Goal: Task Accomplishment & Management: Complete application form

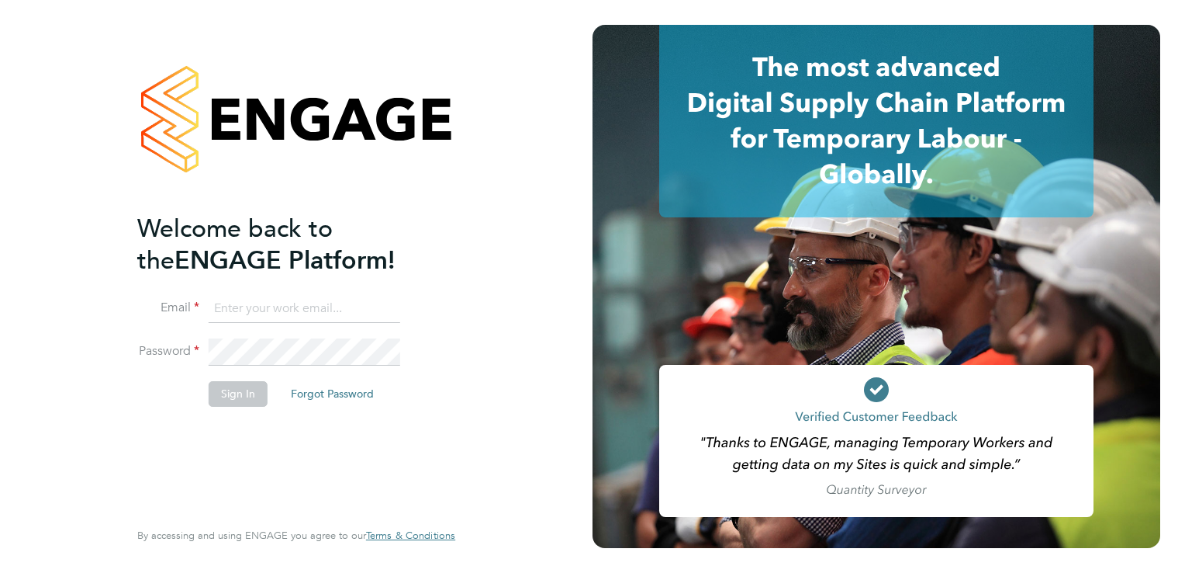
type input "dimcho_hristov1955@abv.bg"
click at [180, 365] on li "Password" at bounding box center [288, 359] width 303 height 43
click at [248, 393] on button "Sign In" at bounding box center [238, 393] width 59 height 25
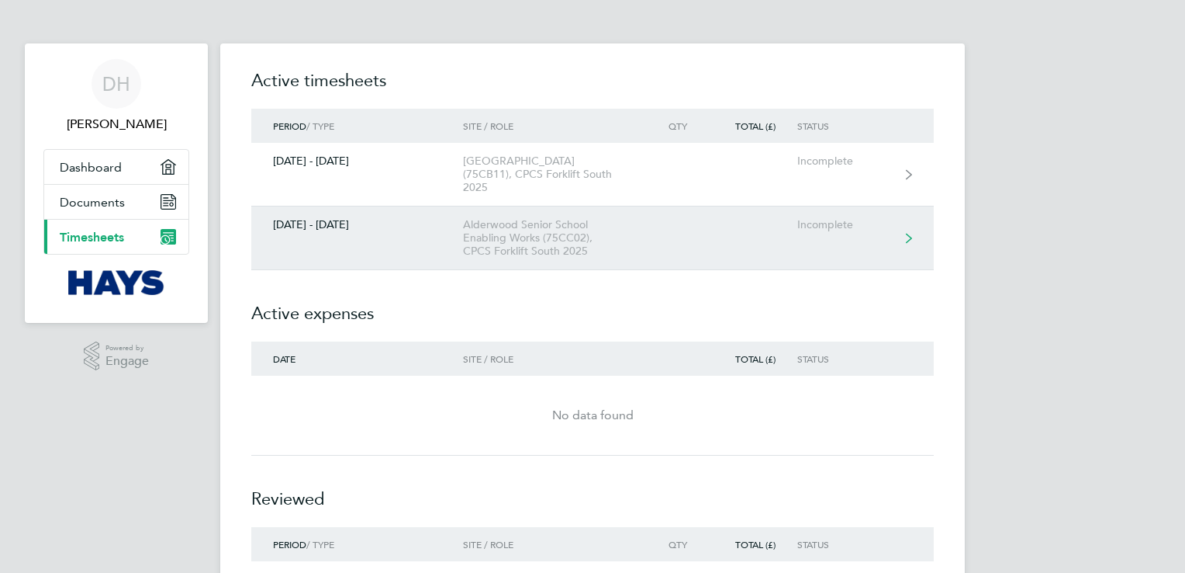
click at [829, 219] on link "[DATE] - [DATE] [GEOGRAPHIC_DATA] Enabling Works (75CC02), CPCS Forklift South …" at bounding box center [592, 238] width 683 height 64
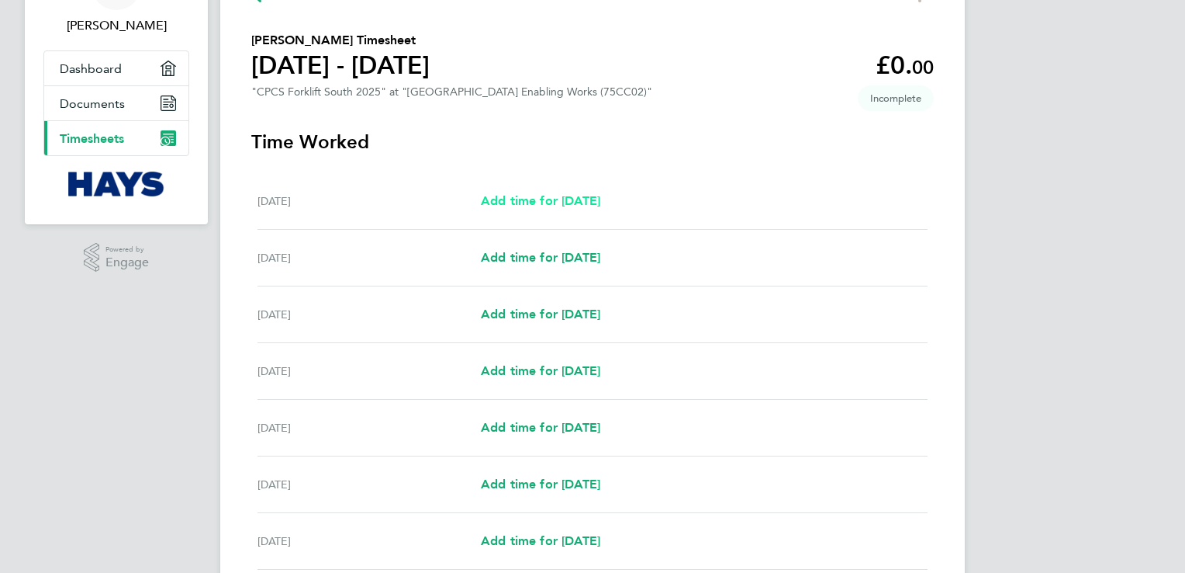
scroll to position [155, 0]
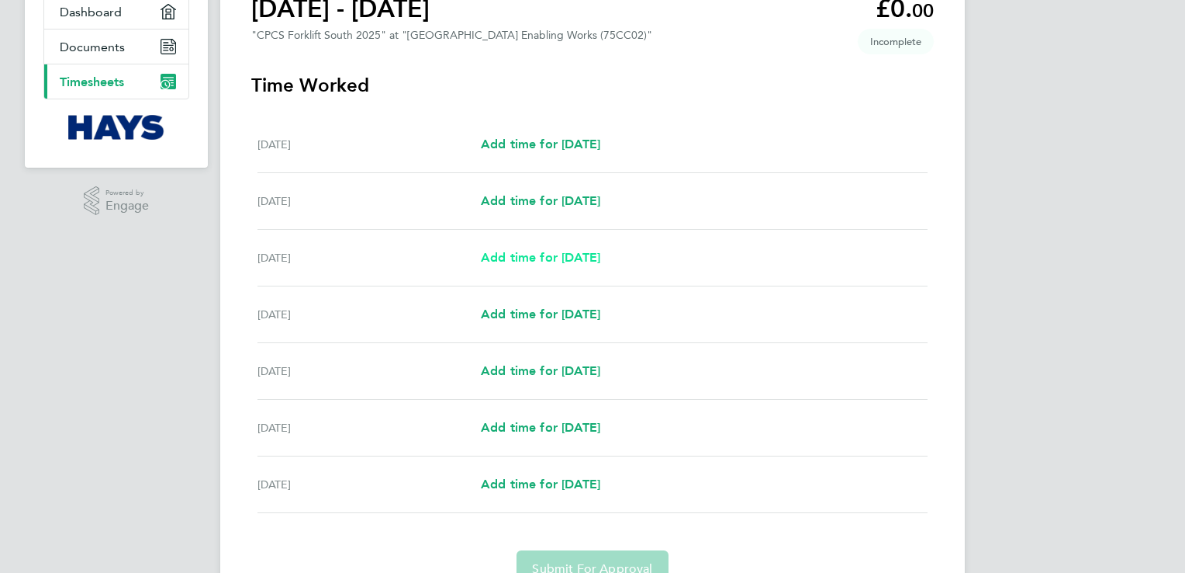
click at [541, 254] on span "Add time for [DATE]" at bounding box center [540, 257] width 119 height 15
select select "60"
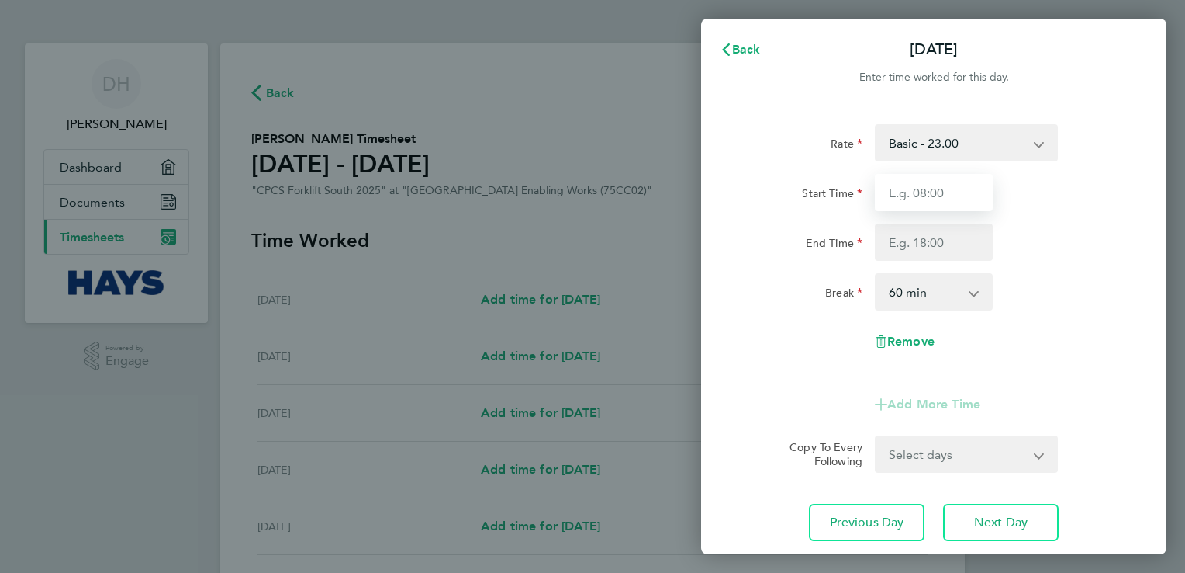
click at [932, 190] on input "Start Time" at bounding box center [934, 192] width 118 height 37
type input ":"
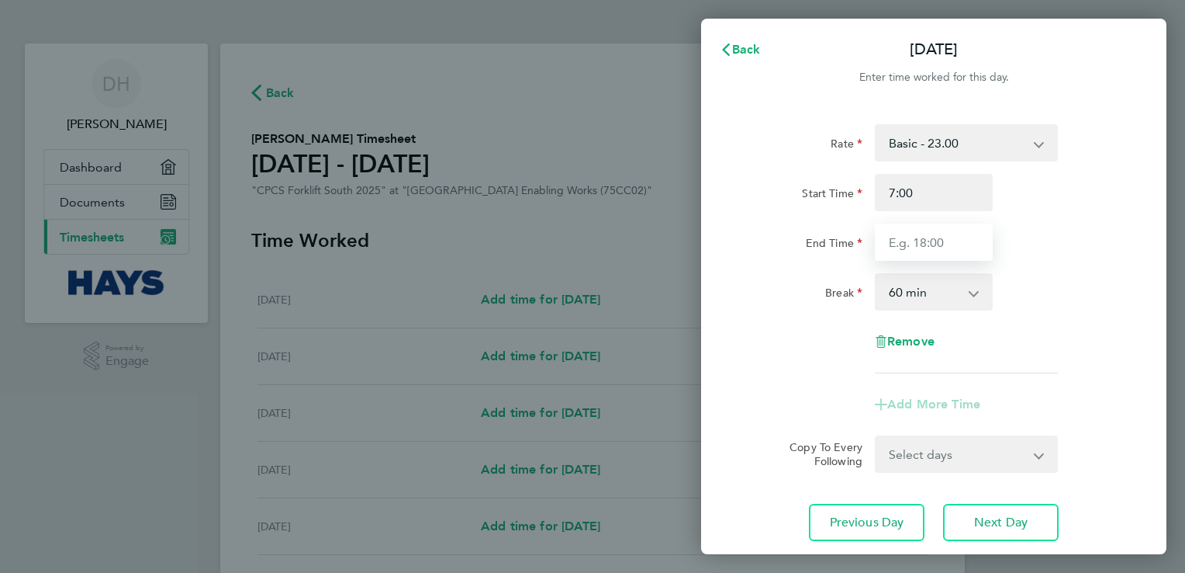
type input "07:00"
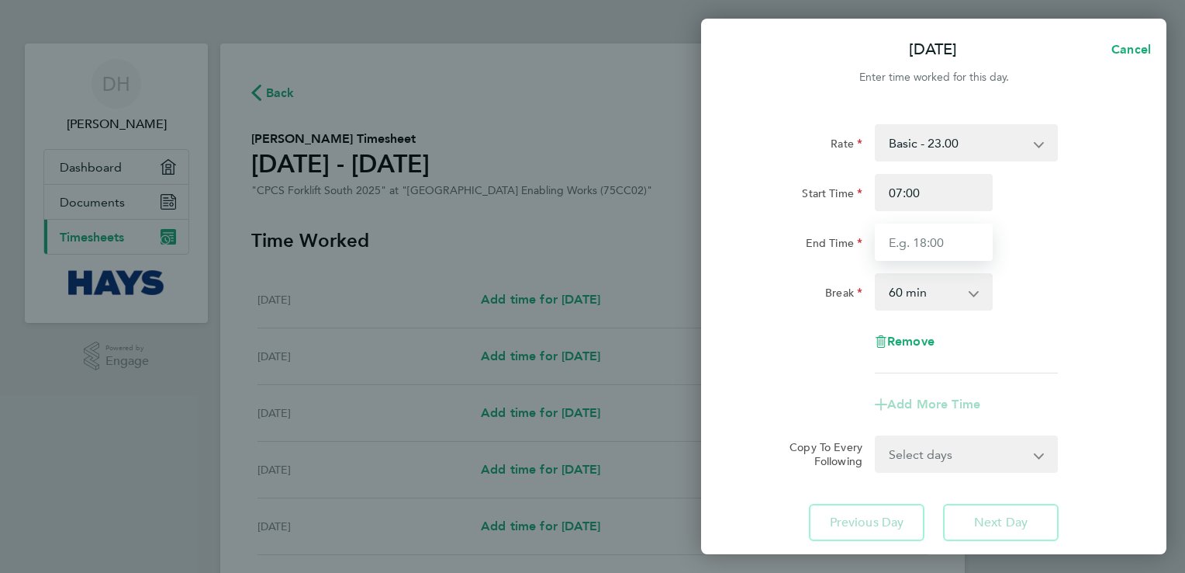
click at [911, 241] on input "End Time" at bounding box center [934, 241] width 118 height 37
type input "18:00"
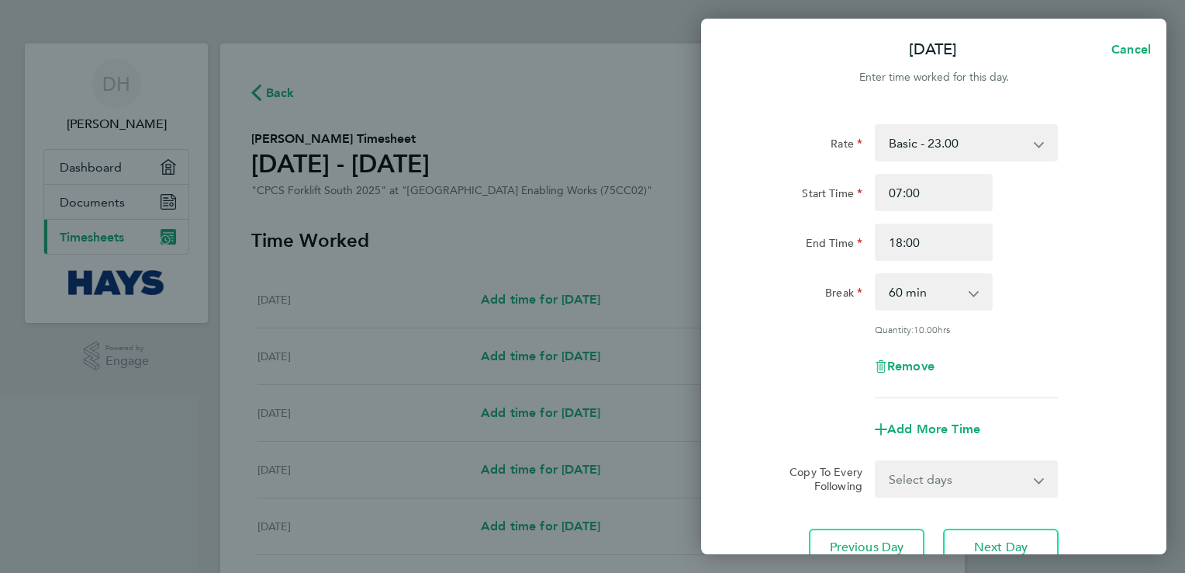
click at [1061, 315] on div "Rate Basic - 23.00 Sat after 4h - 46.55 Sat first 4h - 34.91 Weekday OT 45h+ - …" at bounding box center [934, 261] width 379 height 274
click at [1074, 370] on div "Remove" at bounding box center [934, 366] width 391 height 37
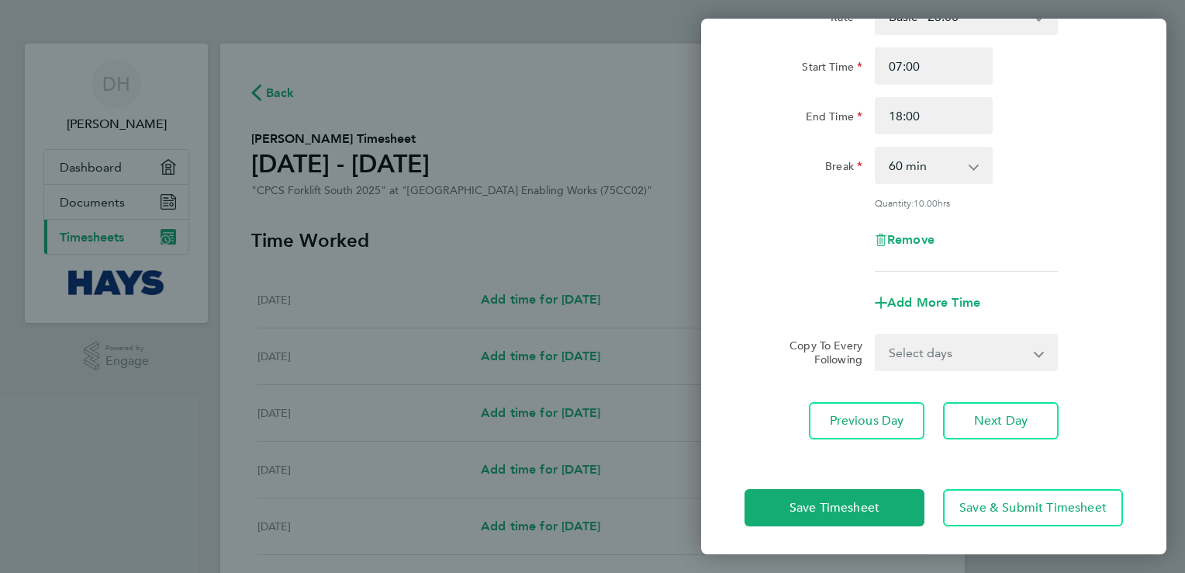
scroll to position [127, 0]
click at [834, 504] on span "Save Timesheet" at bounding box center [835, 507] width 90 height 16
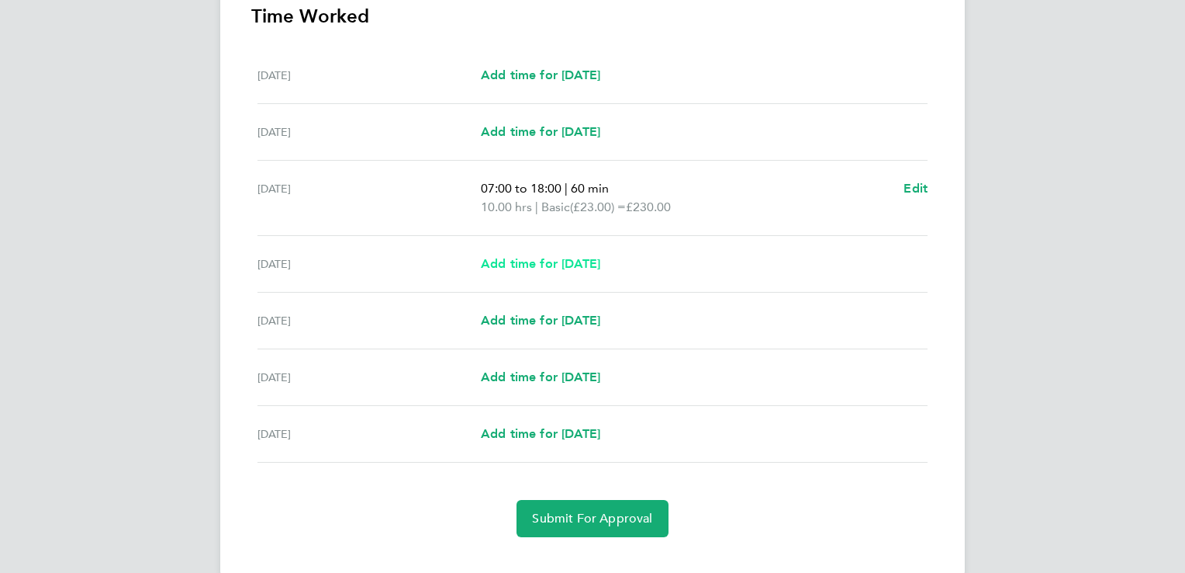
scroll to position [422, 0]
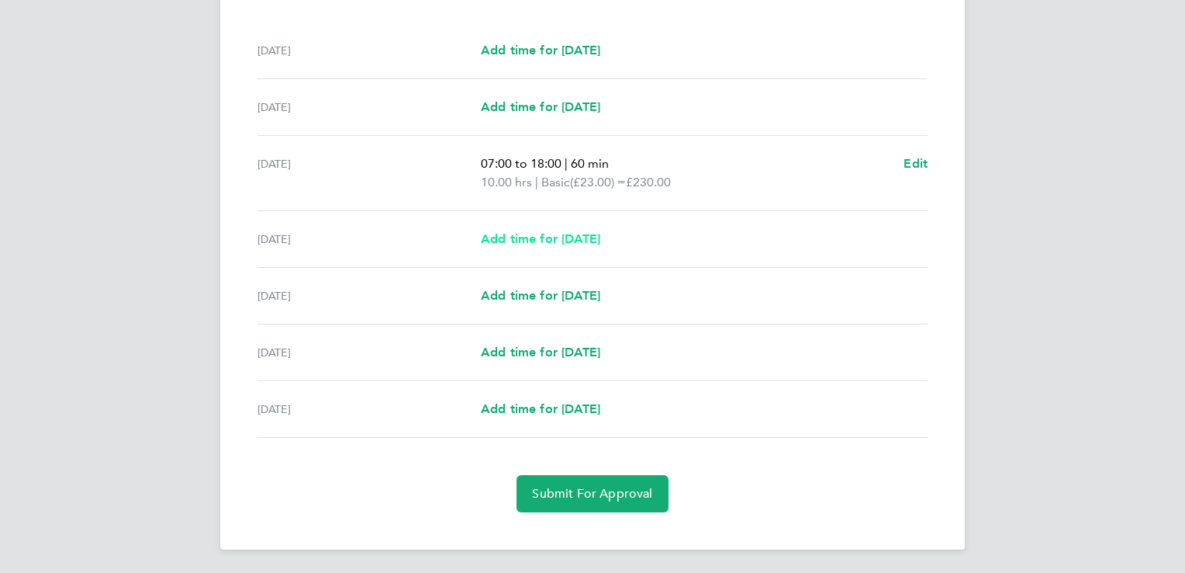
click at [520, 241] on span "Add time for [DATE]" at bounding box center [540, 238] width 119 height 15
select select "60"
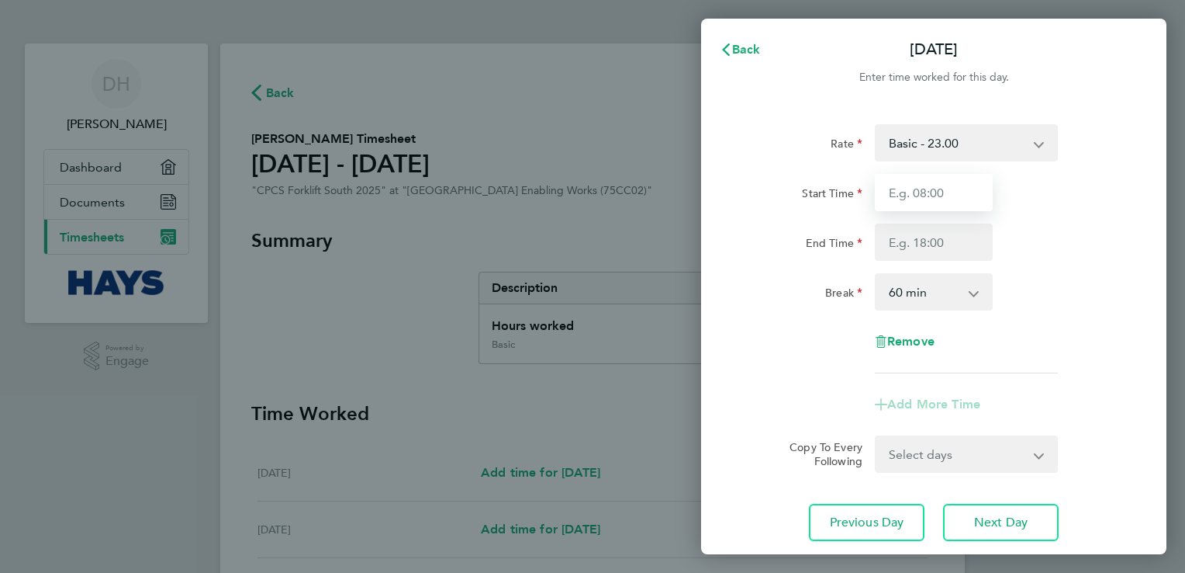
click at [912, 196] on input "Start Time" at bounding box center [934, 192] width 118 height 37
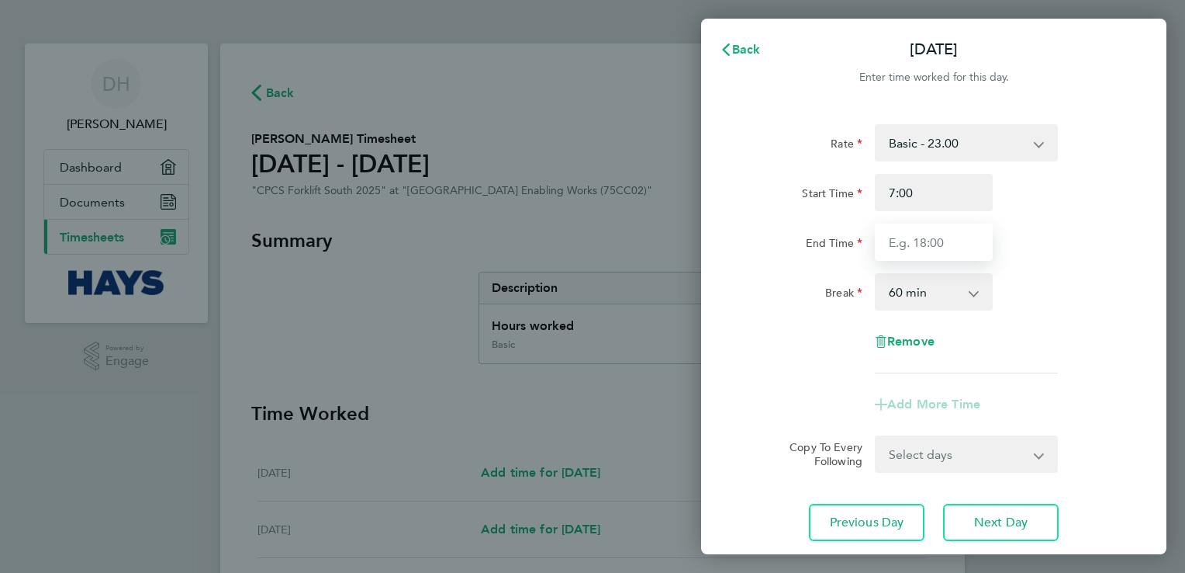
type input "07:00"
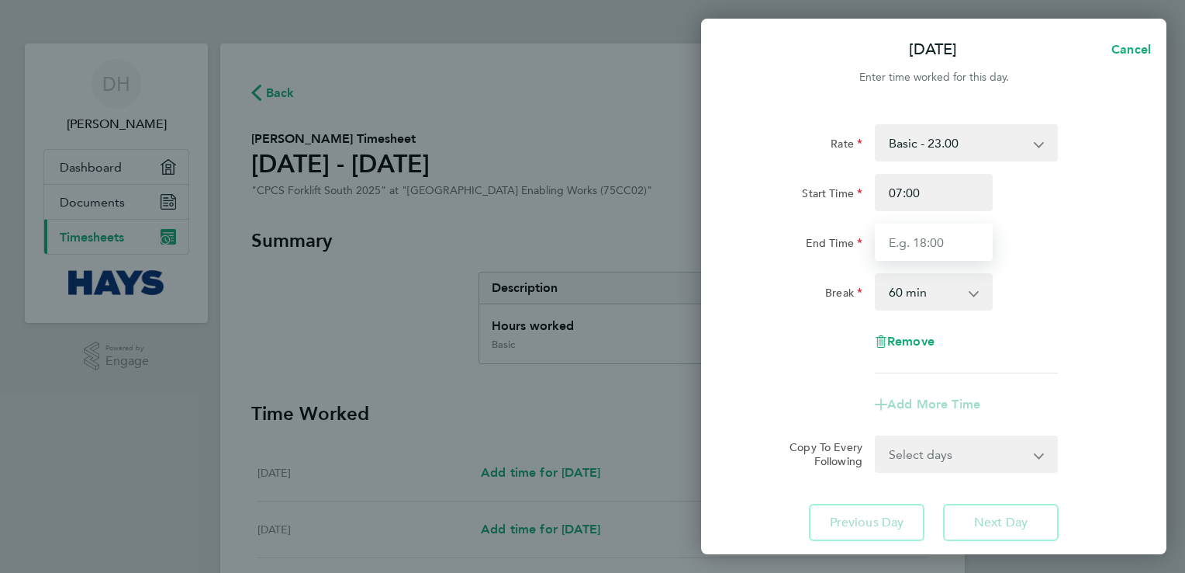
click at [912, 246] on input "End Time" at bounding box center [934, 241] width 118 height 37
type input "18:00"
click at [991, 335] on div "Rate Basic - 23.00 Sat after 4h - 46.55 Weekday OT 45h+ - 34.91 [DATE] - 46.55 …" at bounding box center [934, 248] width 379 height 249
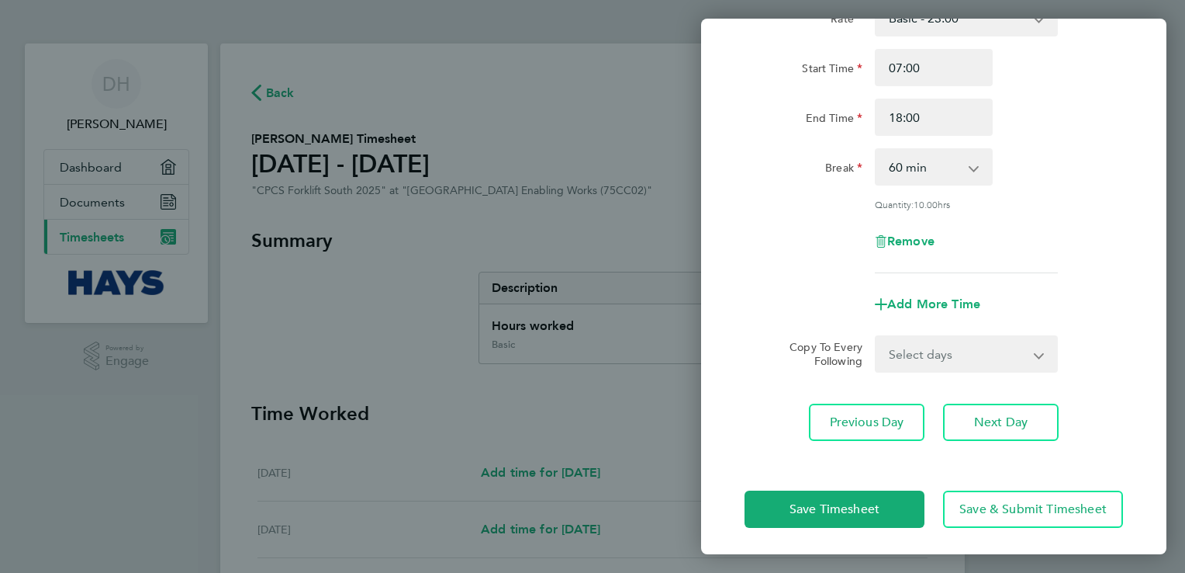
scroll to position [127, 0]
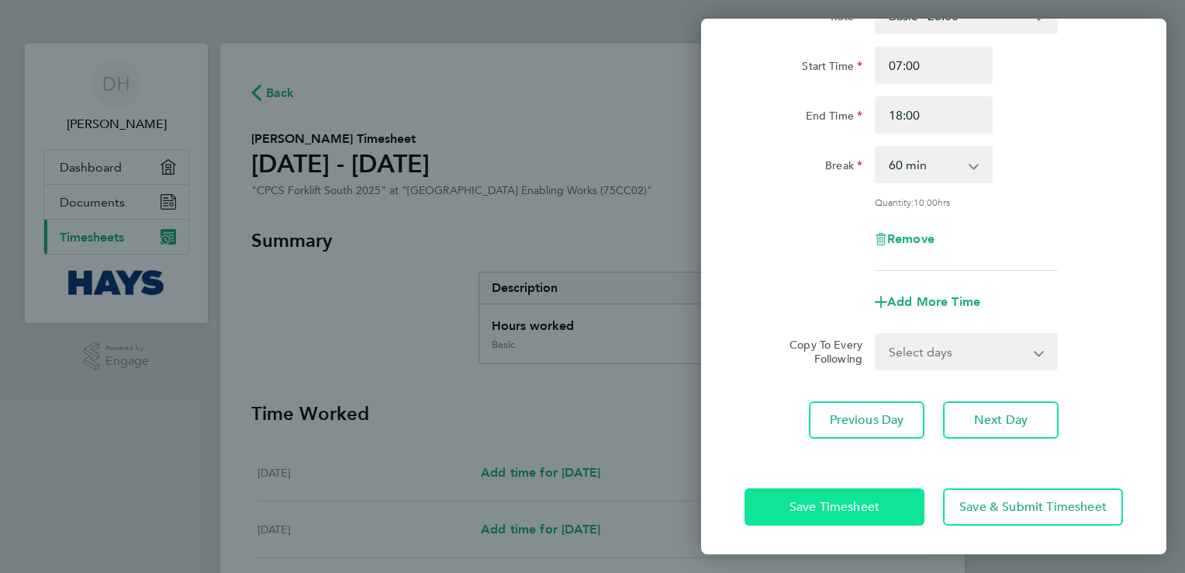
click at [819, 506] on span "Save Timesheet" at bounding box center [835, 507] width 90 height 16
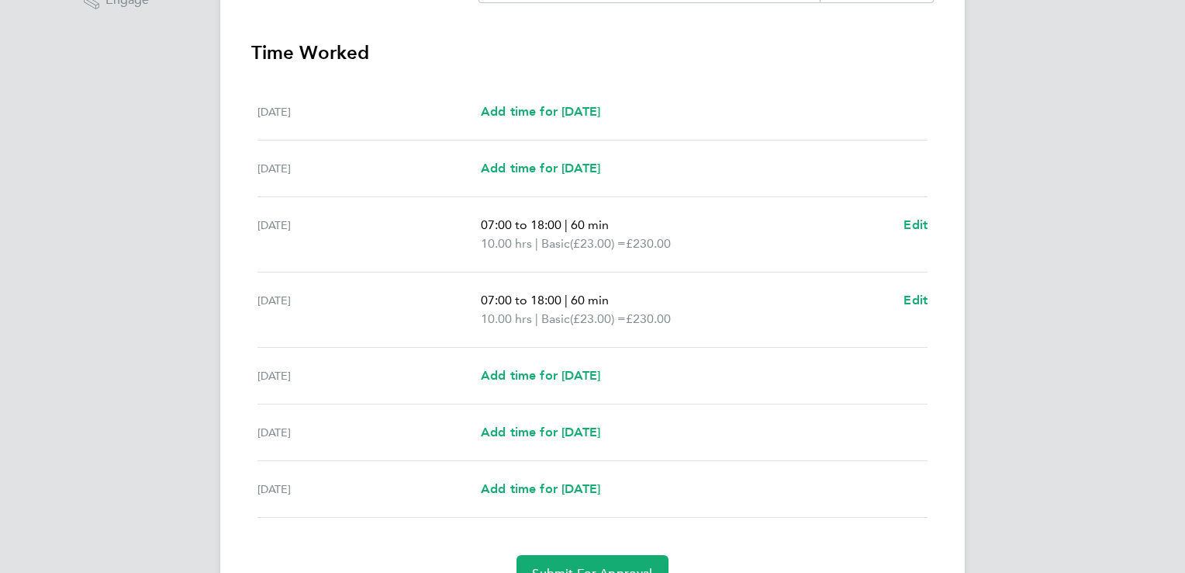
scroll to position [388, 0]
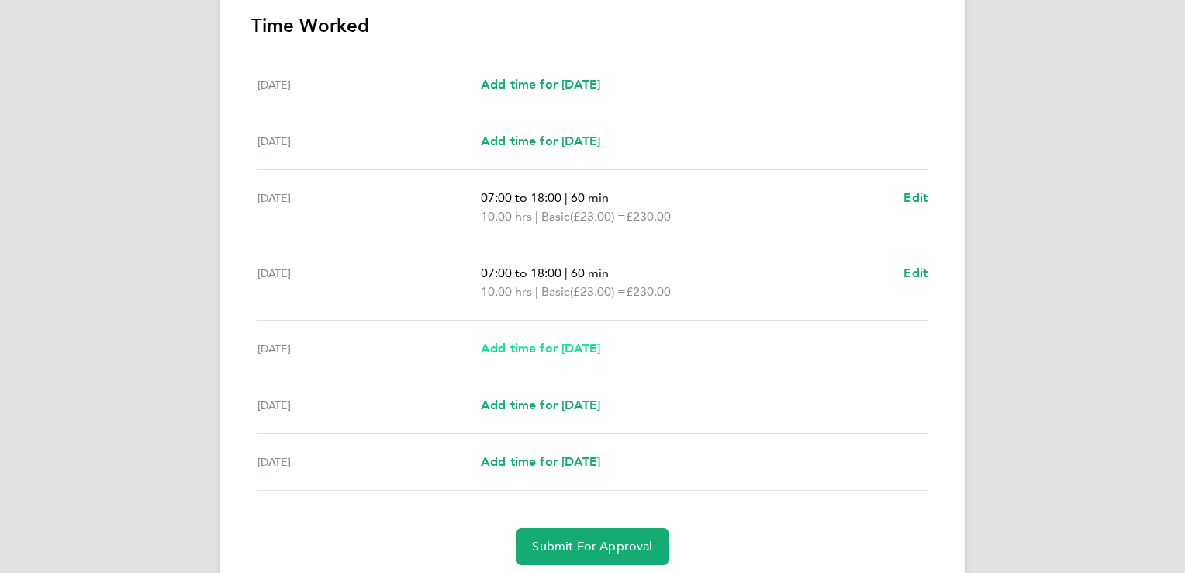
click at [521, 346] on span "Add time for [DATE]" at bounding box center [540, 348] width 119 height 15
select select "60"
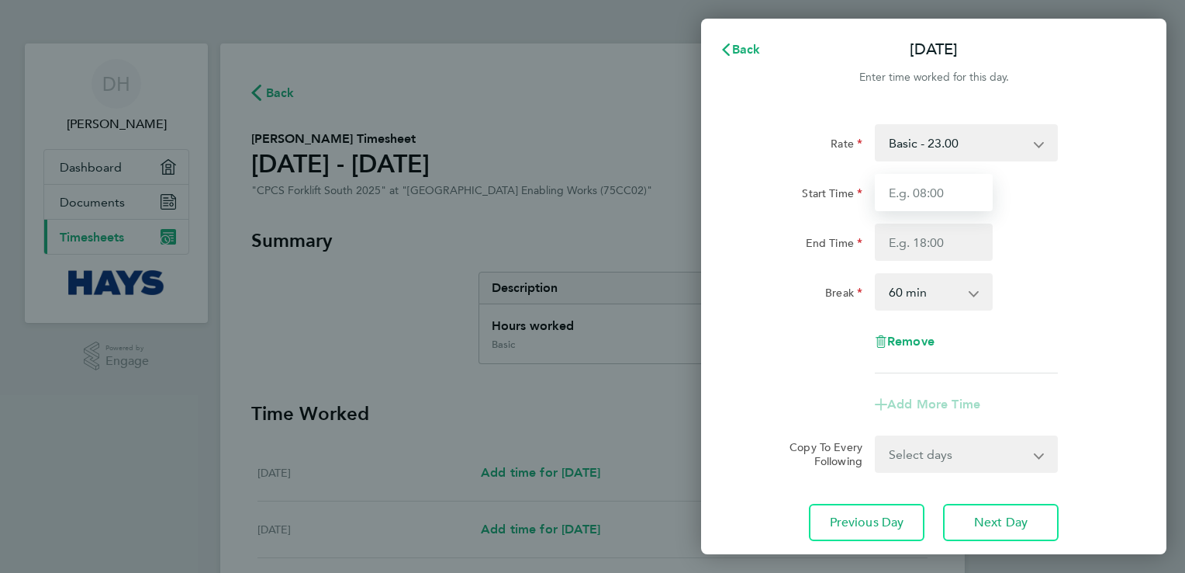
click at [913, 191] on input "Start Time" at bounding box center [934, 192] width 118 height 37
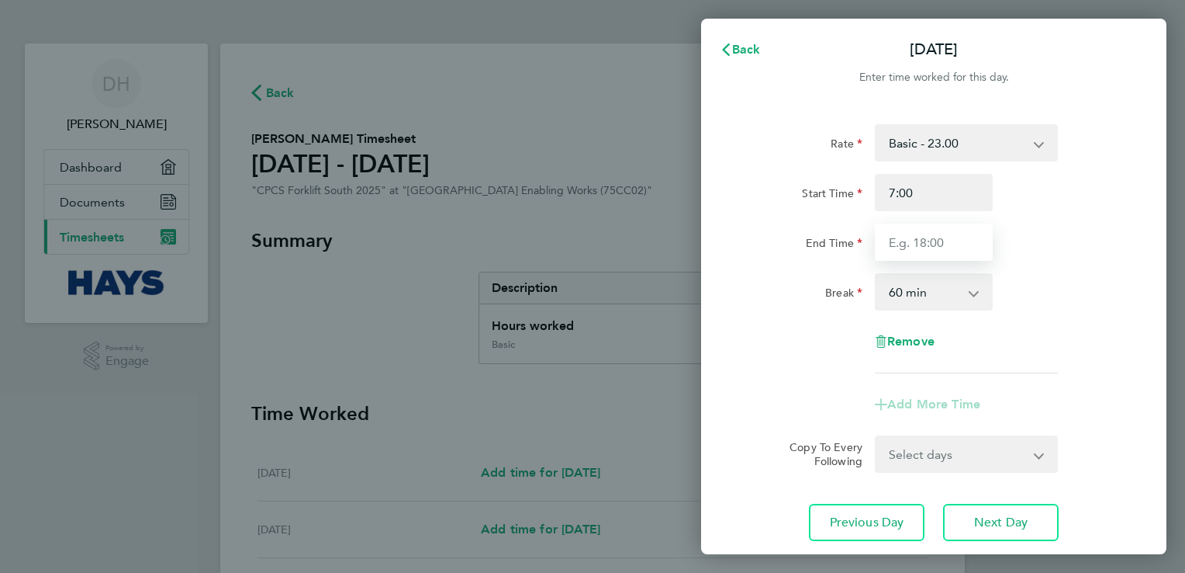
type input "07:00"
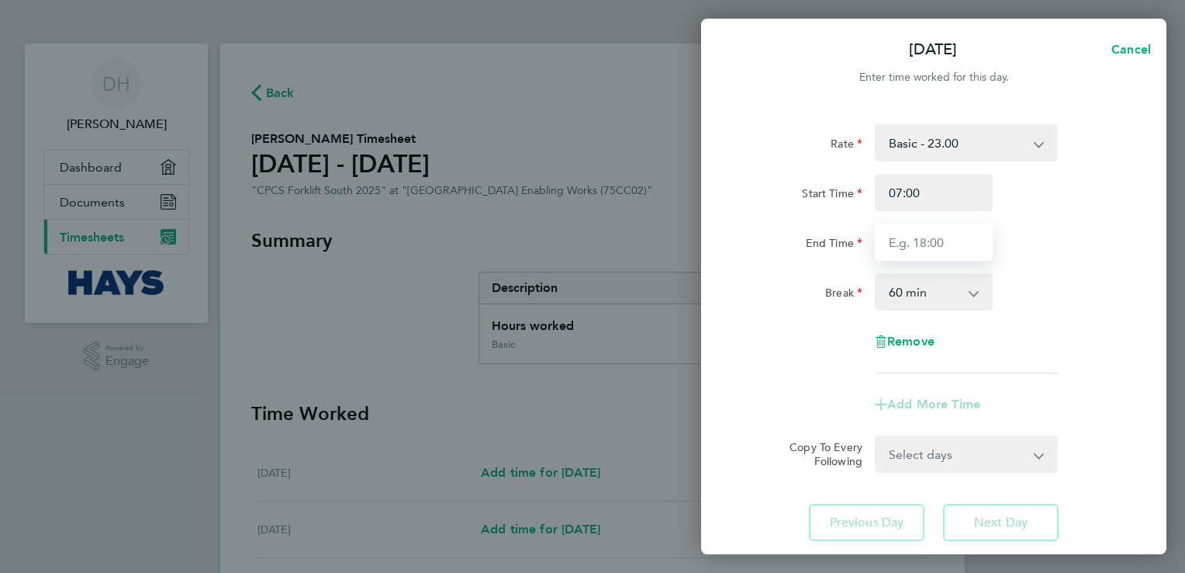
click at [919, 240] on input "End Time" at bounding box center [934, 241] width 118 height 37
type input "18:00"
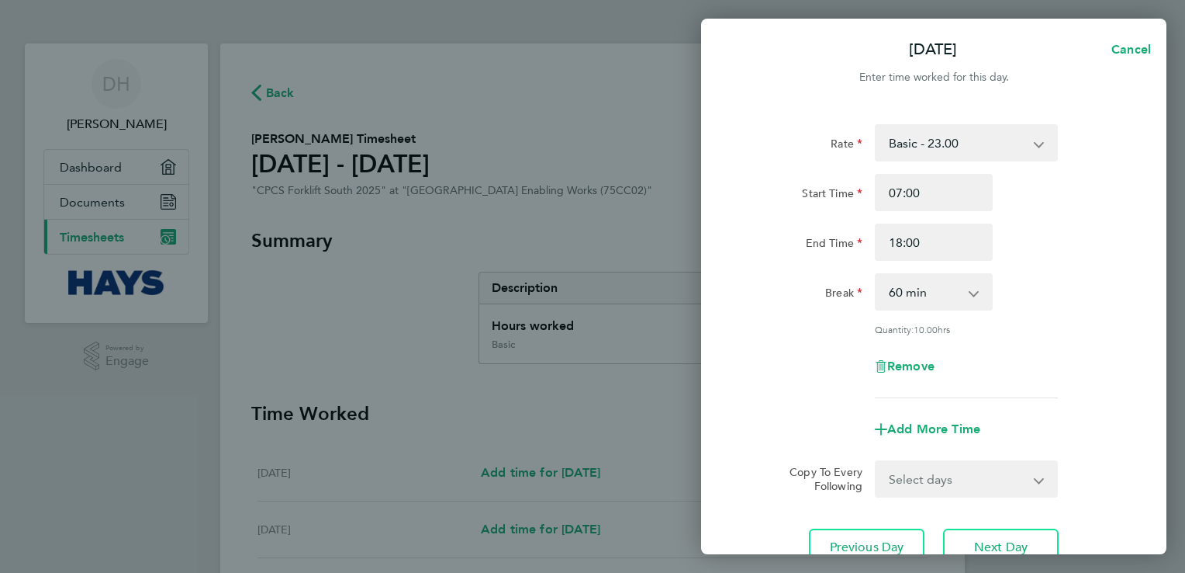
click at [1045, 253] on div "End Time 18:00" at bounding box center [934, 241] width 391 height 37
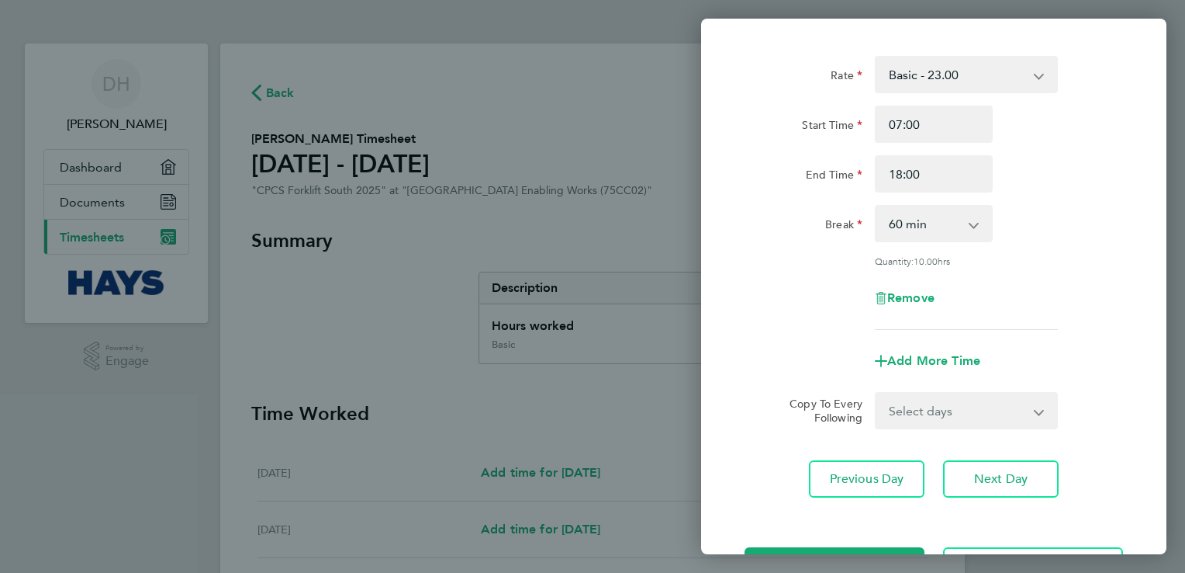
scroll to position [127, 0]
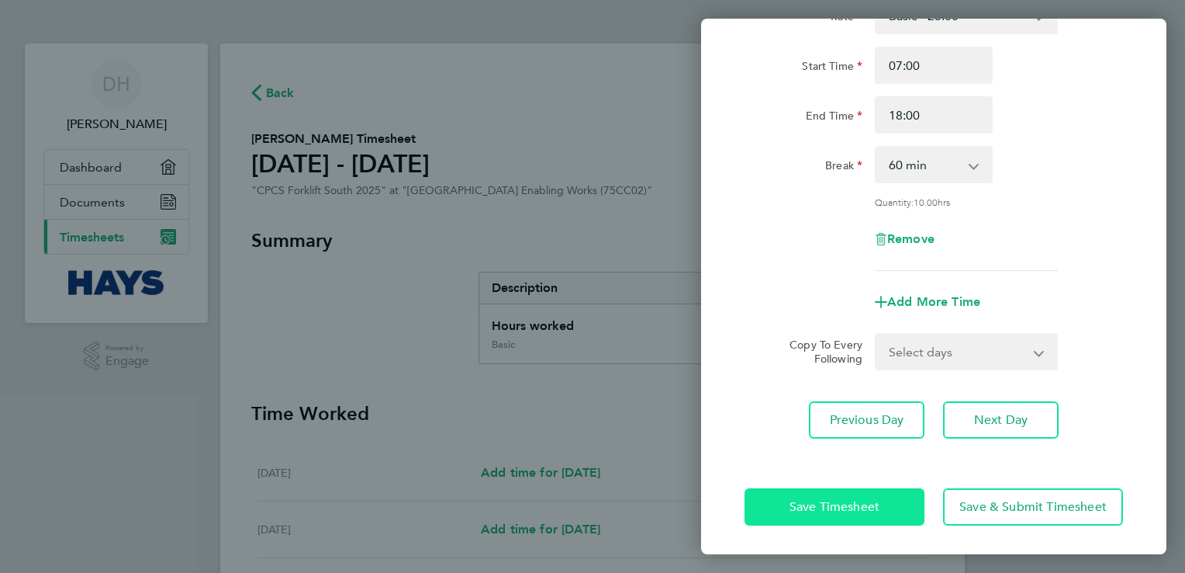
click at [825, 508] on span "Save Timesheet" at bounding box center [835, 507] width 90 height 16
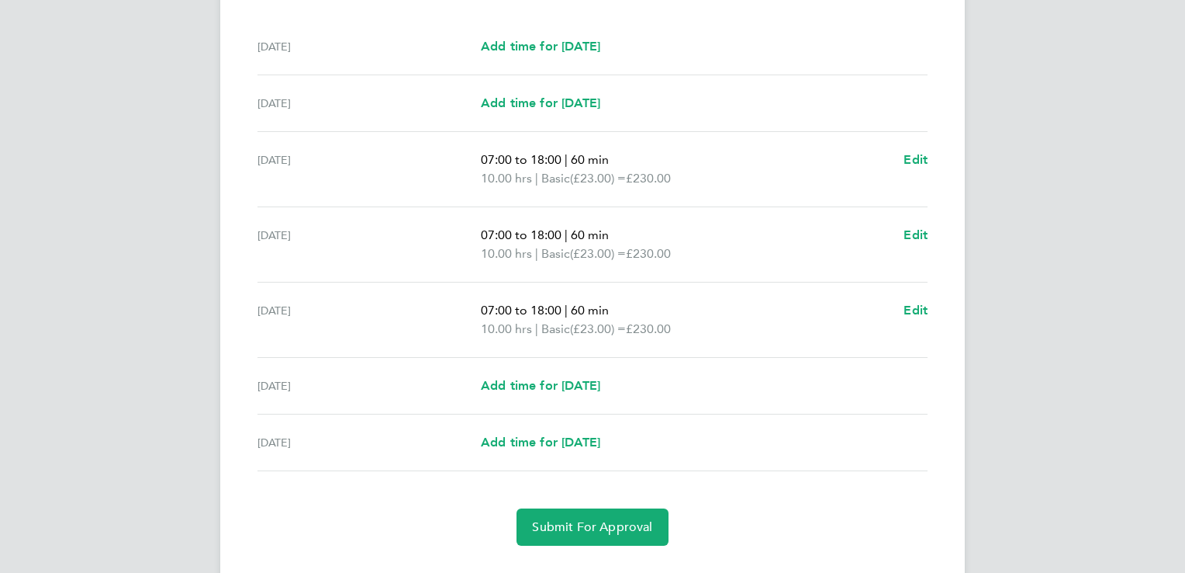
scroll to position [459, 0]
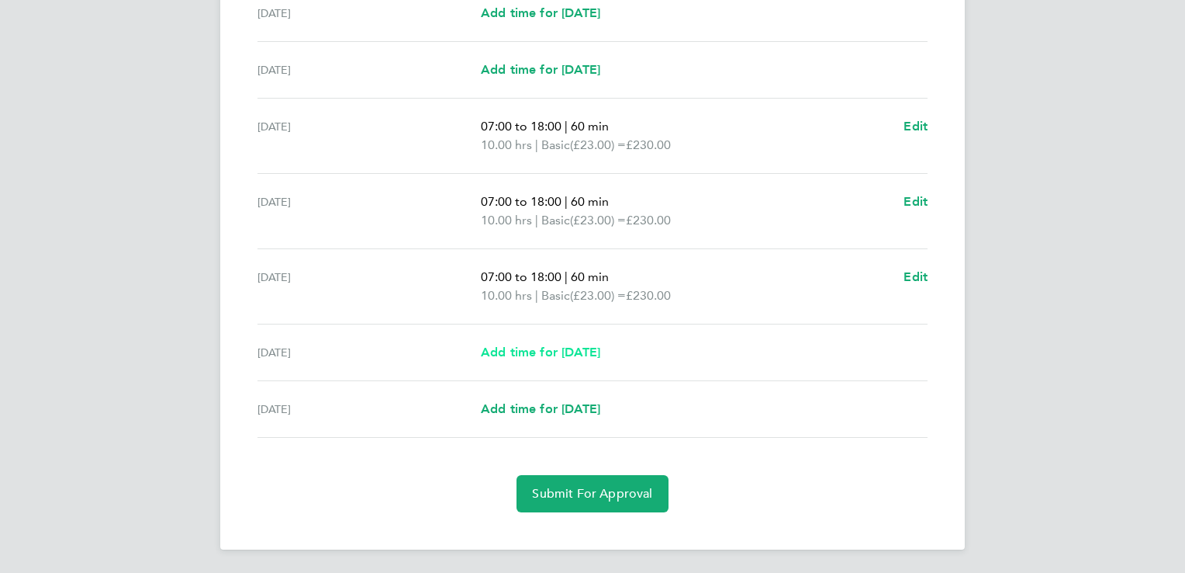
click at [596, 349] on span "Add time for [DATE]" at bounding box center [540, 351] width 119 height 15
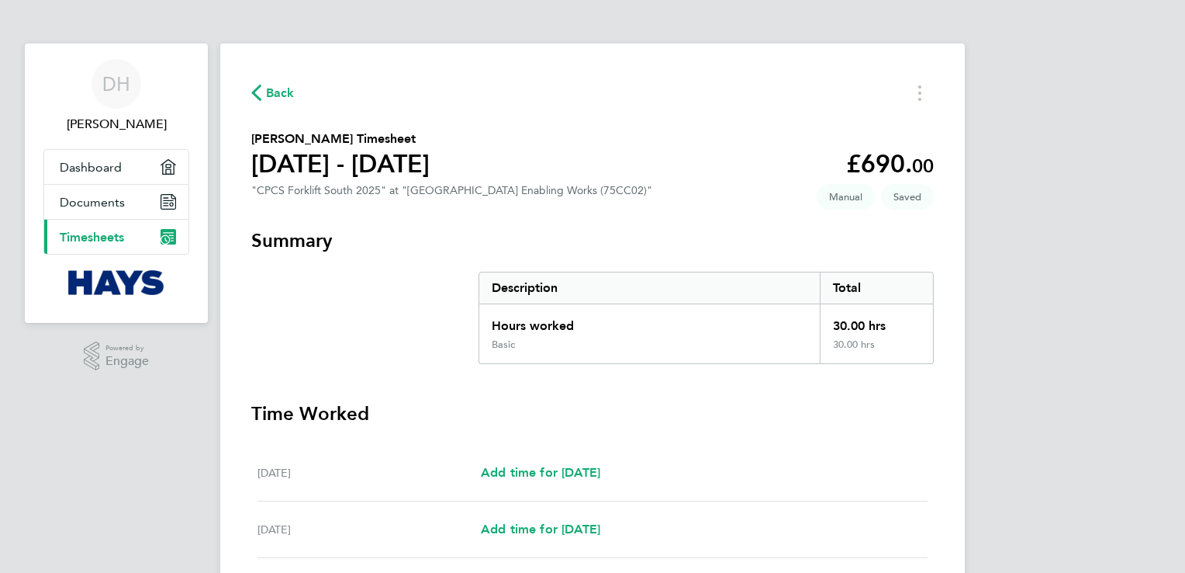
select select "60"
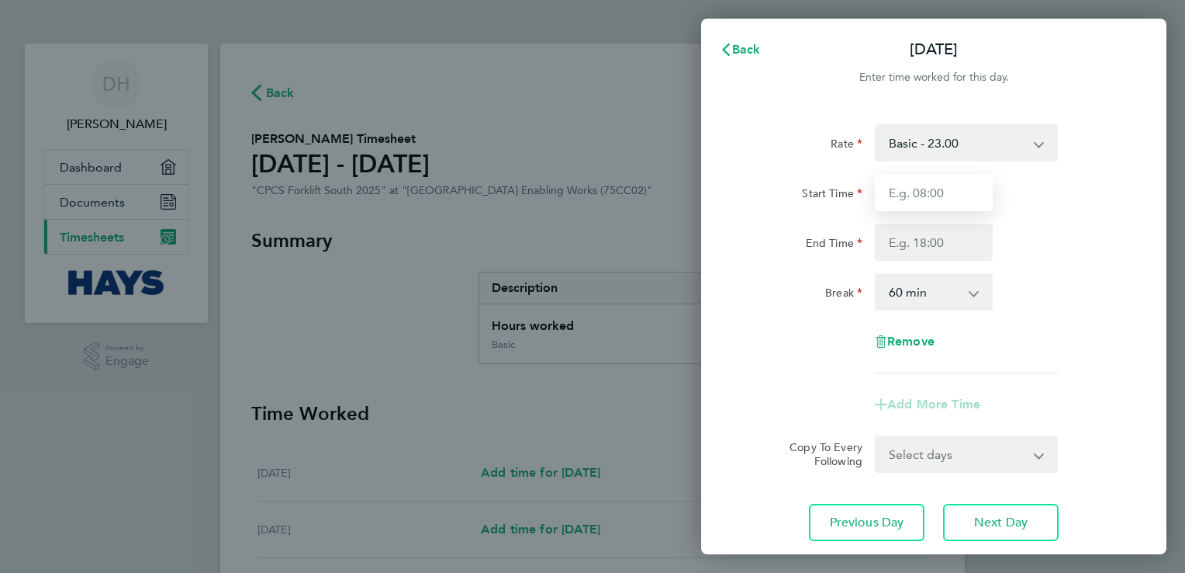
click at [910, 188] on input "Start Time" at bounding box center [934, 192] width 118 height 37
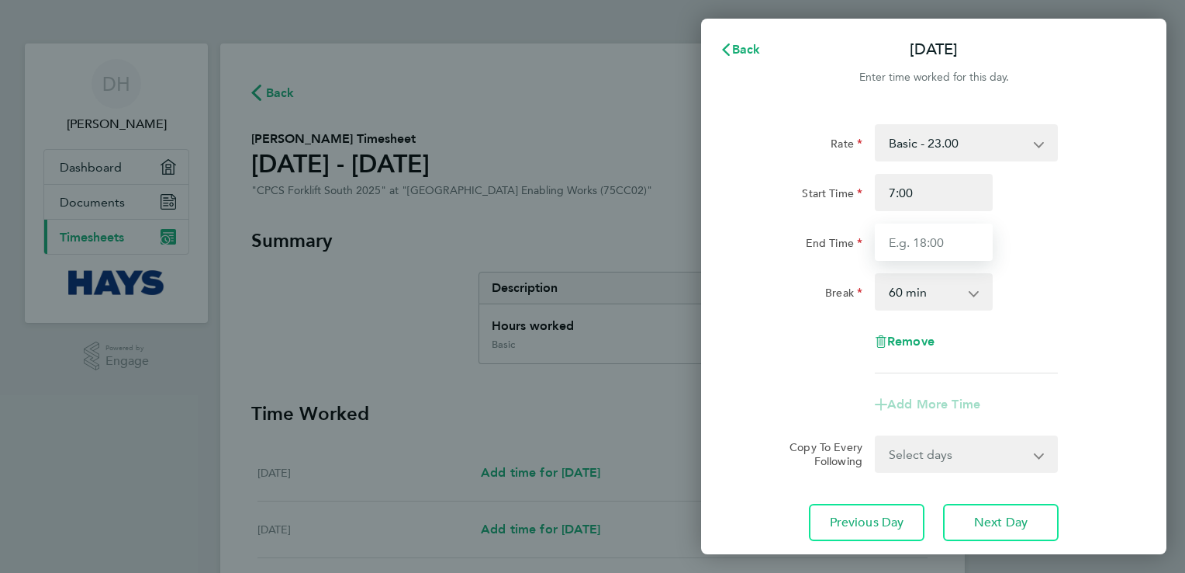
type input "07:00"
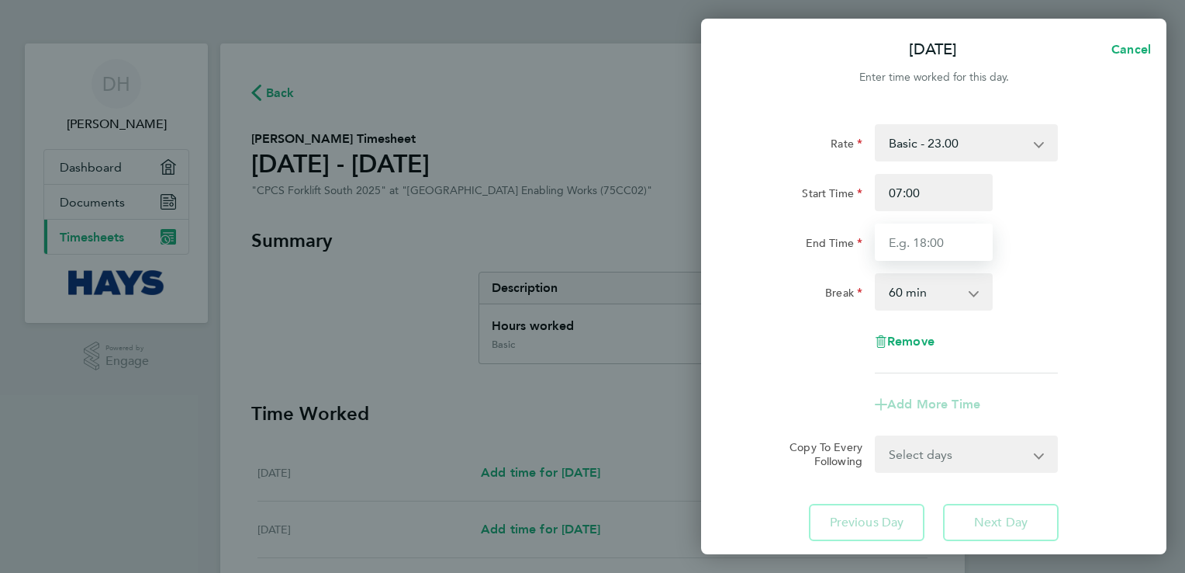
click at [925, 254] on input "End Time" at bounding box center [934, 241] width 118 height 37
type input "18:00"
click at [1029, 321] on div "Rate Basic - 23.00 Sat after 4h - 46.55 Weekday OT 45h+ - 34.91 [DATE] - 46.55 …" at bounding box center [934, 248] width 379 height 249
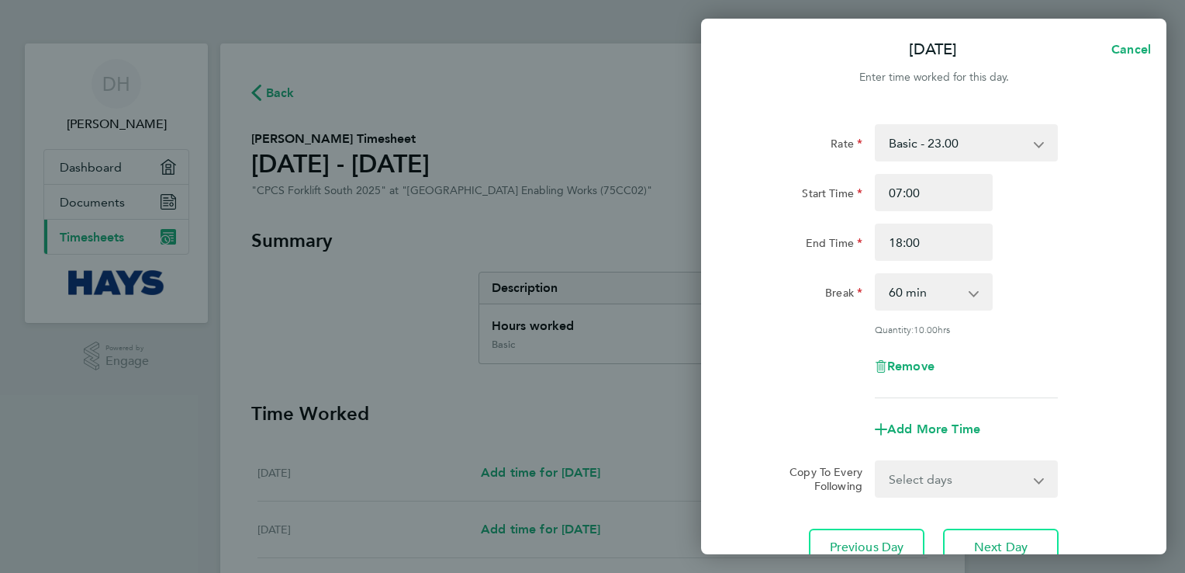
scroll to position [127, 0]
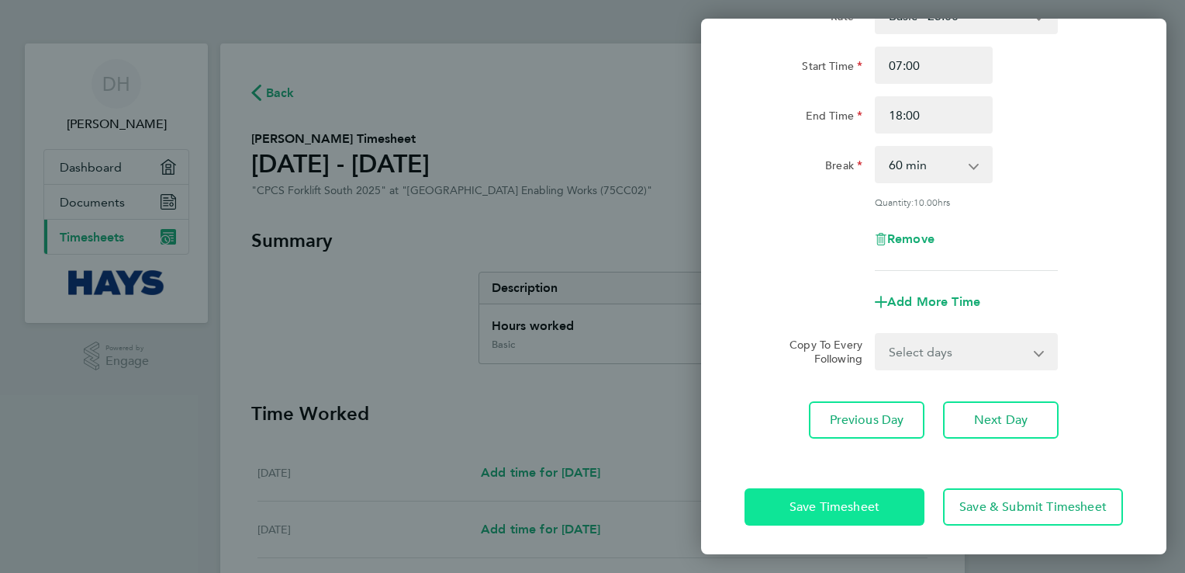
click at [819, 507] on span "Save Timesheet" at bounding box center [835, 507] width 90 height 16
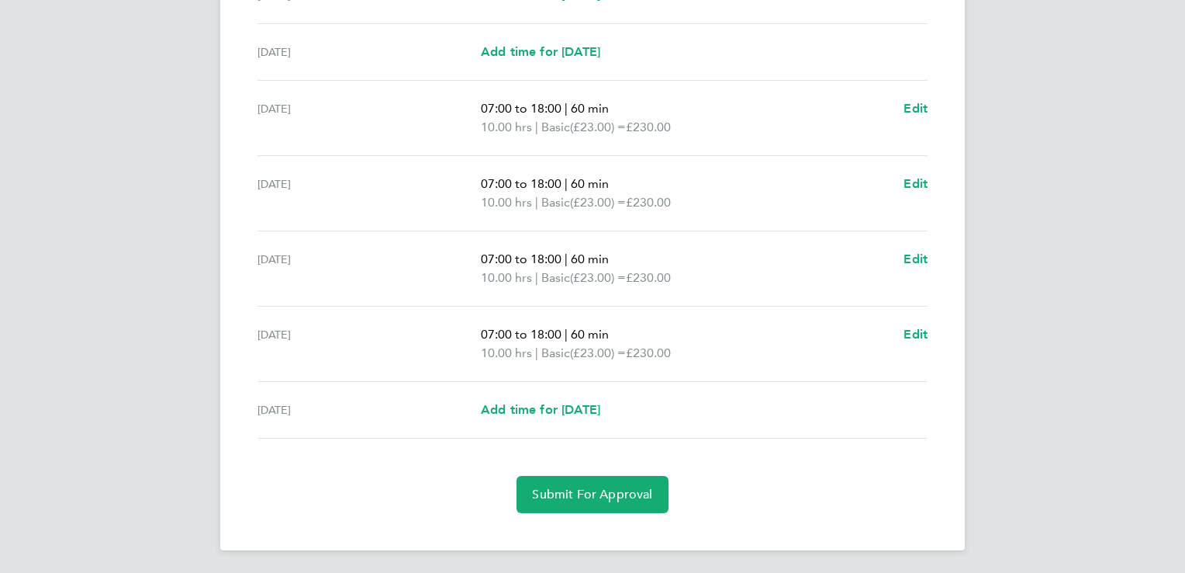
scroll to position [478, 0]
click at [522, 401] on span "Add time for [DATE]" at bounding box center [540, 408] width 119 height 15
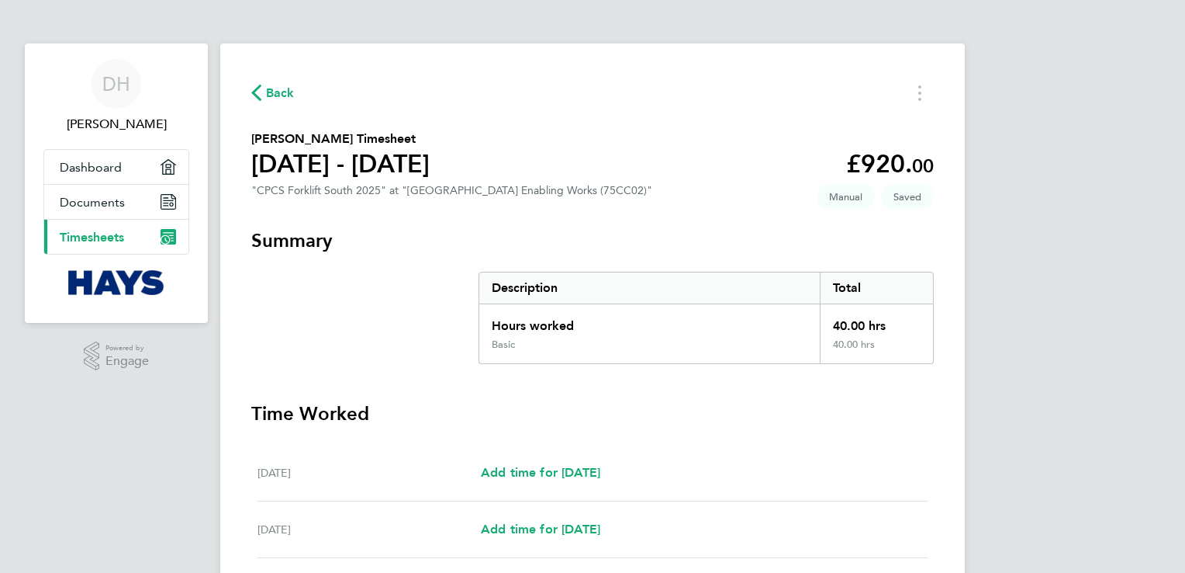
select select "60"
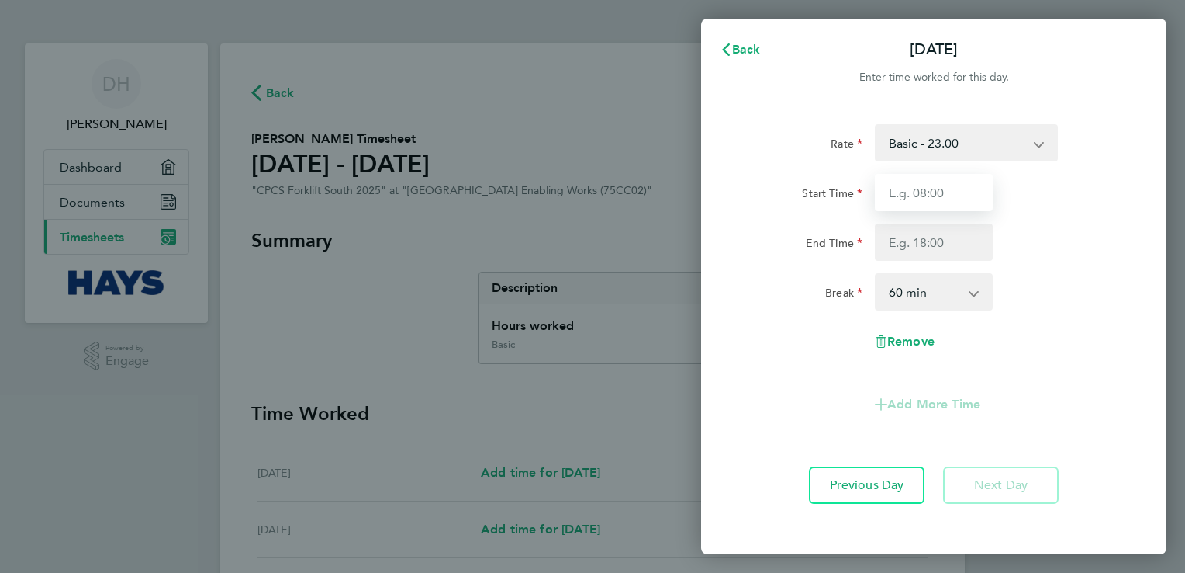
click at [909, 196] on input "Start Time" at bounding box center [934, 192] width 118 height 37
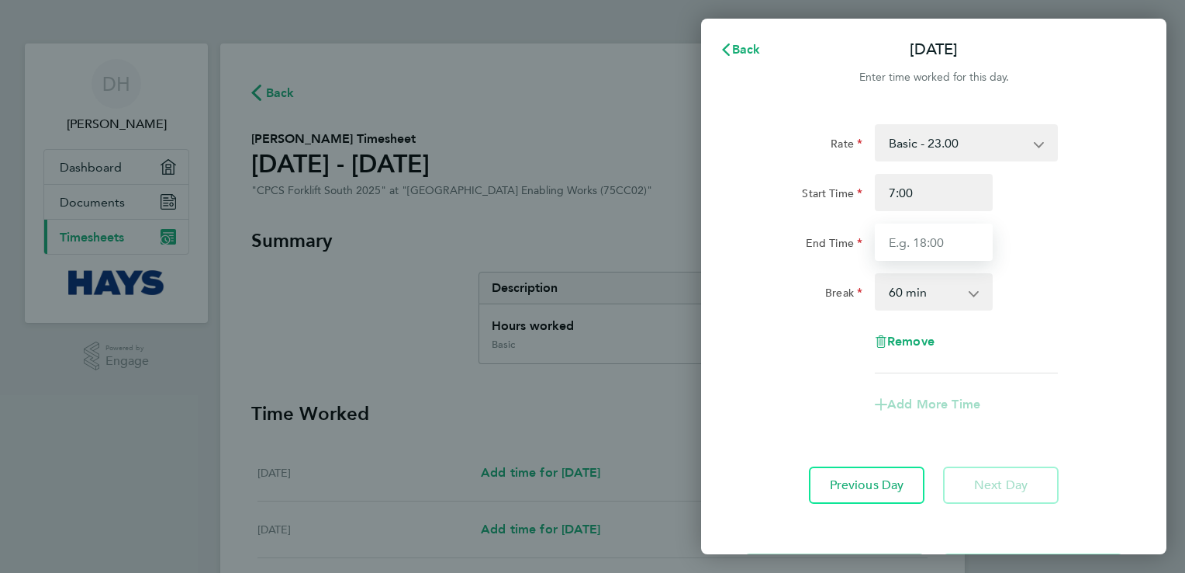
type input "07:00"
click at [929, 229] on input "End Time" at bounding box center [934, 241] width 118 height 37
type input "18:00"
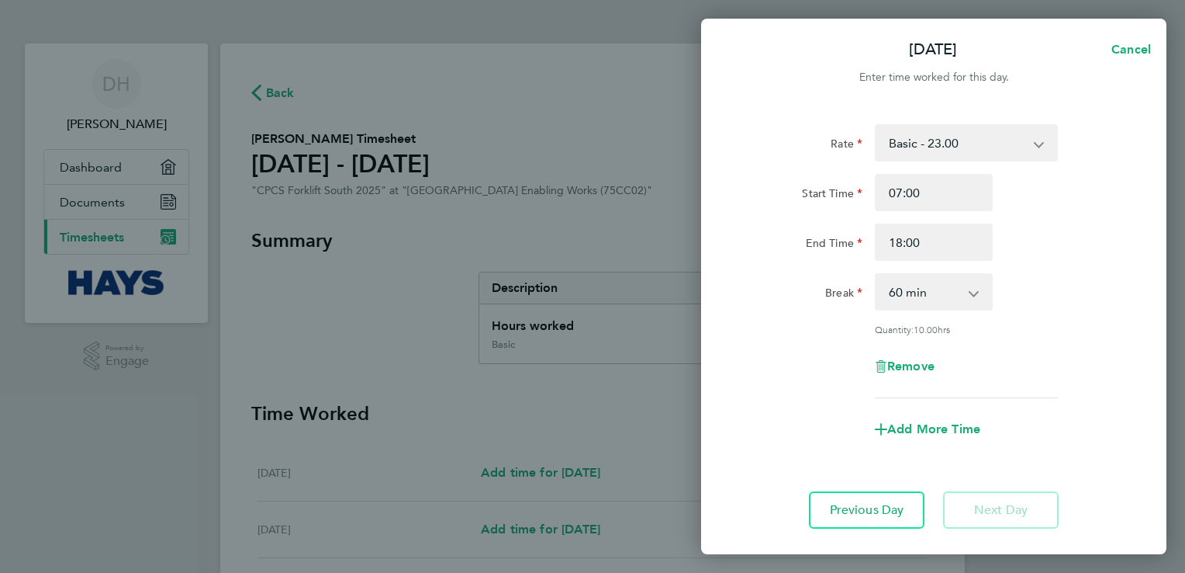
click at [1040, 334] on div "Rate Basic - 23.00 Sat after 4h - 46.55 Weekday OT 45h+ - 34.91 [DATE] - 46.55 …" at bounding box center [934, 261] width 379 height 274
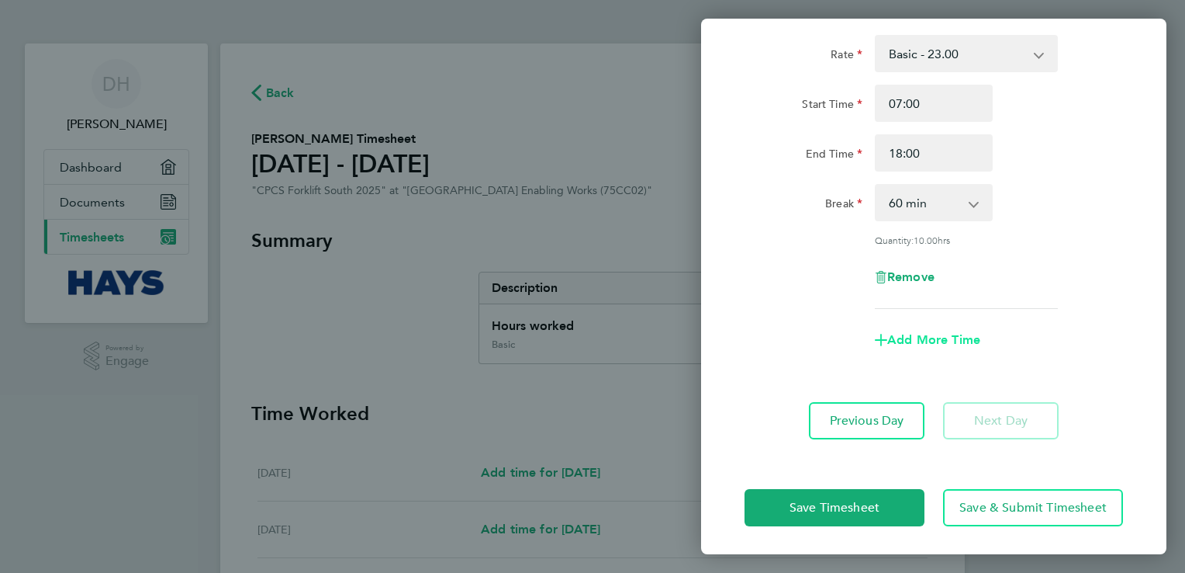
scroll to position [90, 0]
click at [832, 502] on span "Save Timesheet" at bounding box center [835, 507] width 90 height 16
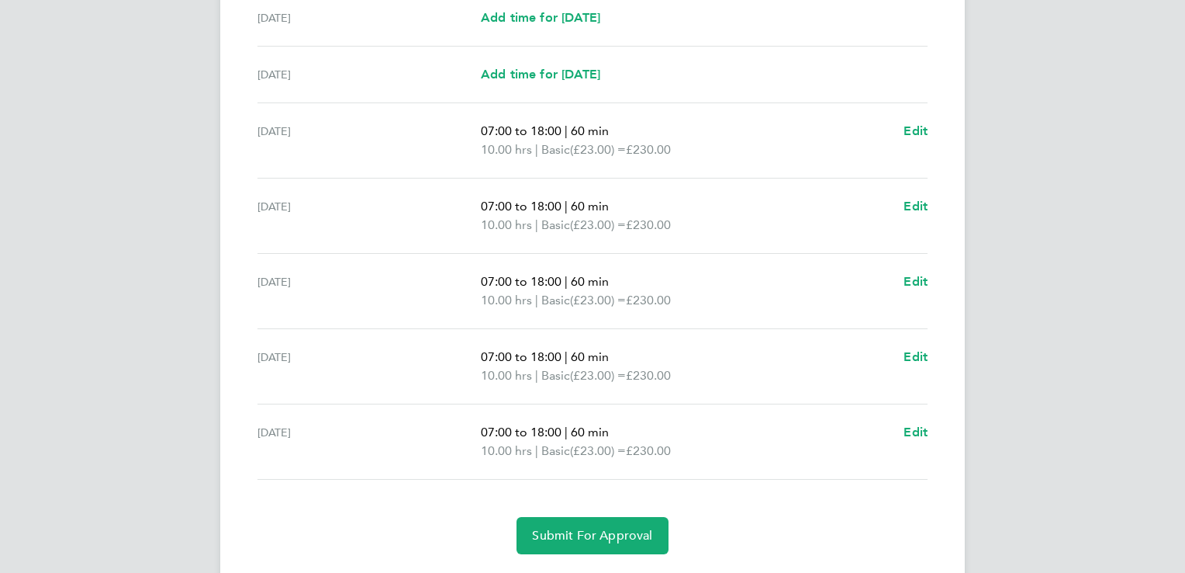
scroll to position [497, 0]
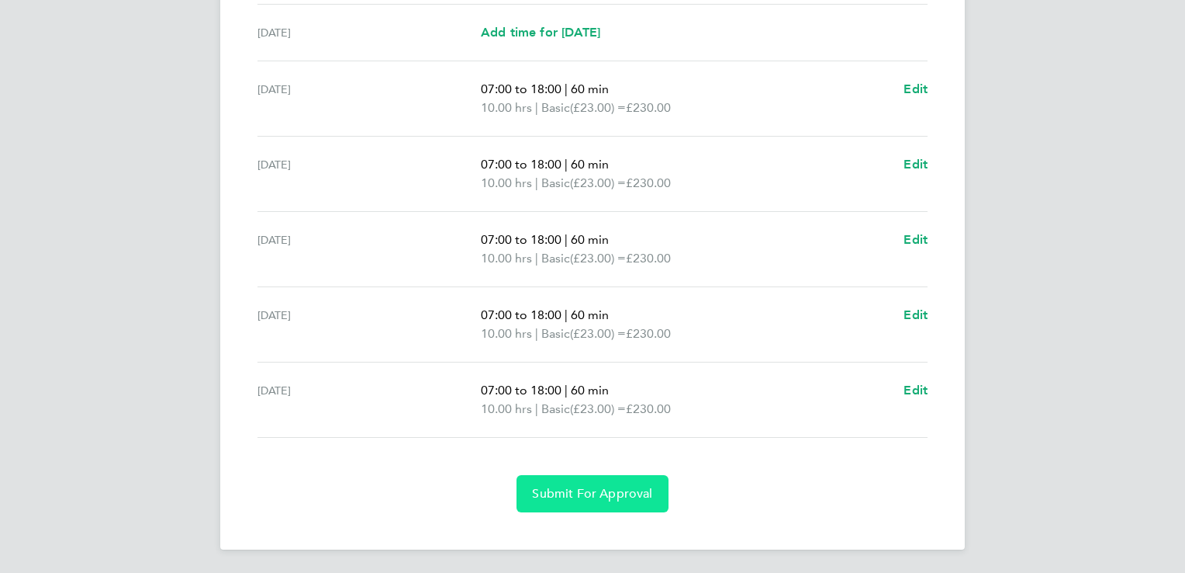
click at [612, 486] on span "Submit For Approval" at bounding box center [592, 494] width 120 height 16
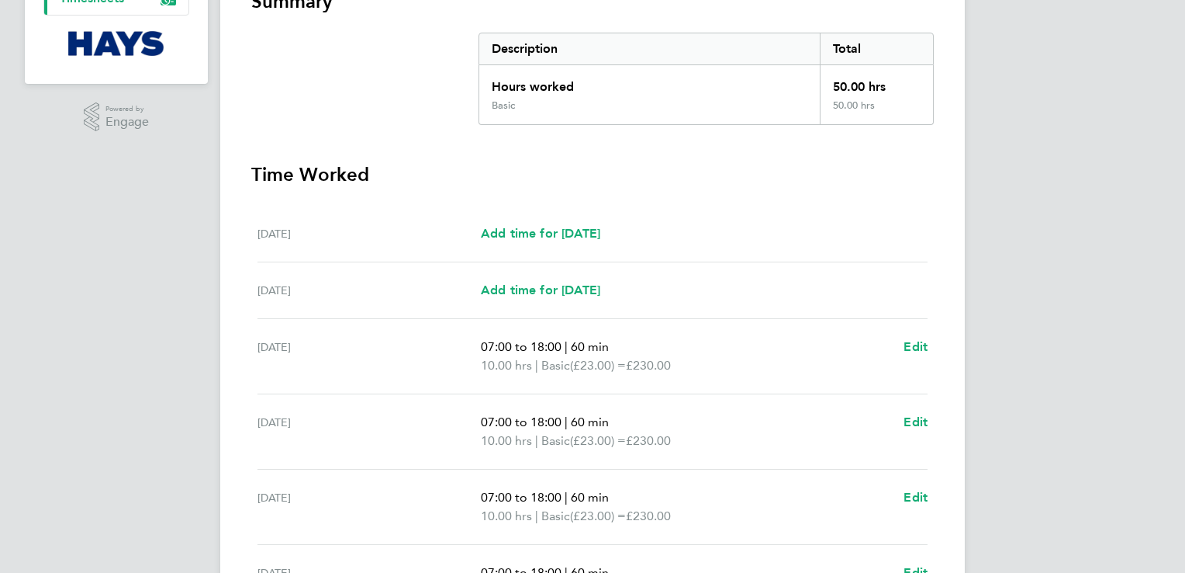
scroll to position [34, 0]
